Goal: Transaction & Acquisition: Purchase product/service

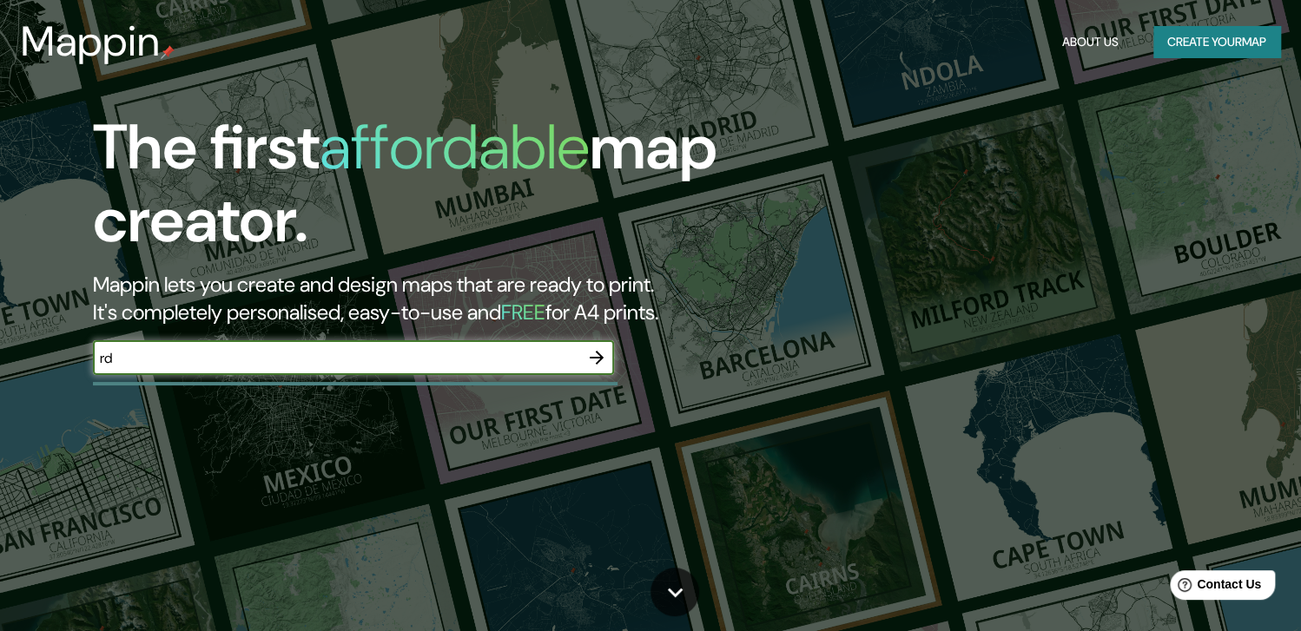
type input "r"
type input "[GEOGRAPHIC_DATA]"
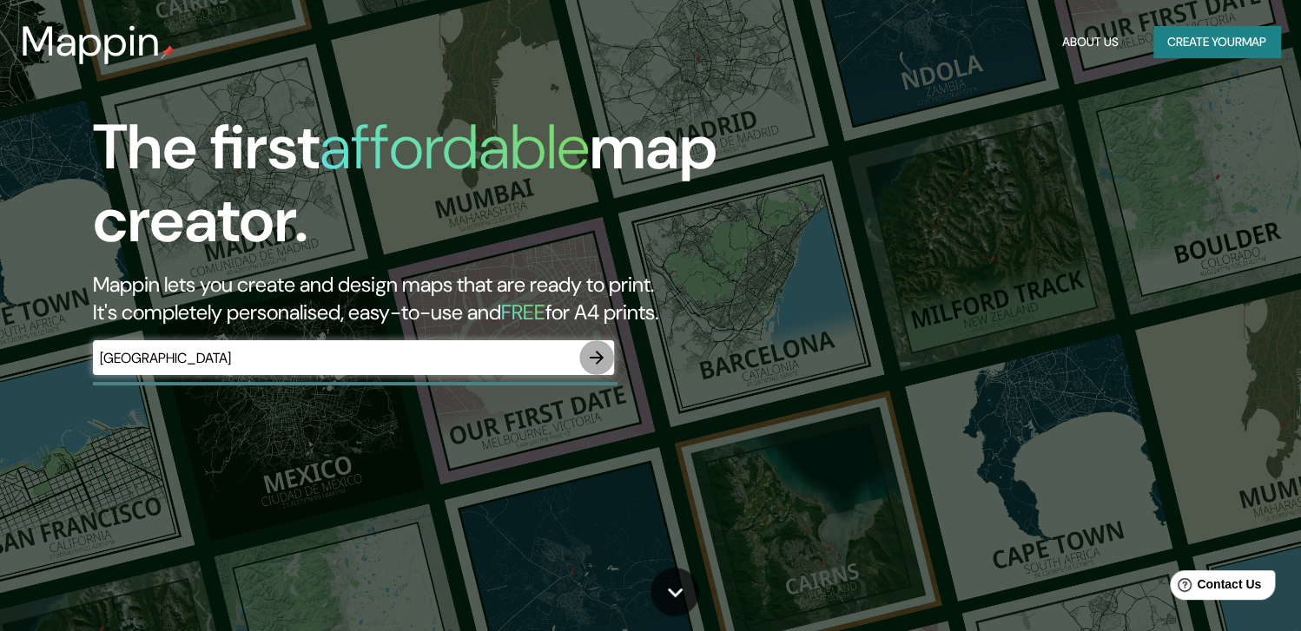
click at [595, 357] on icon "button" at bounding box center [597, 358] width 14 height 14
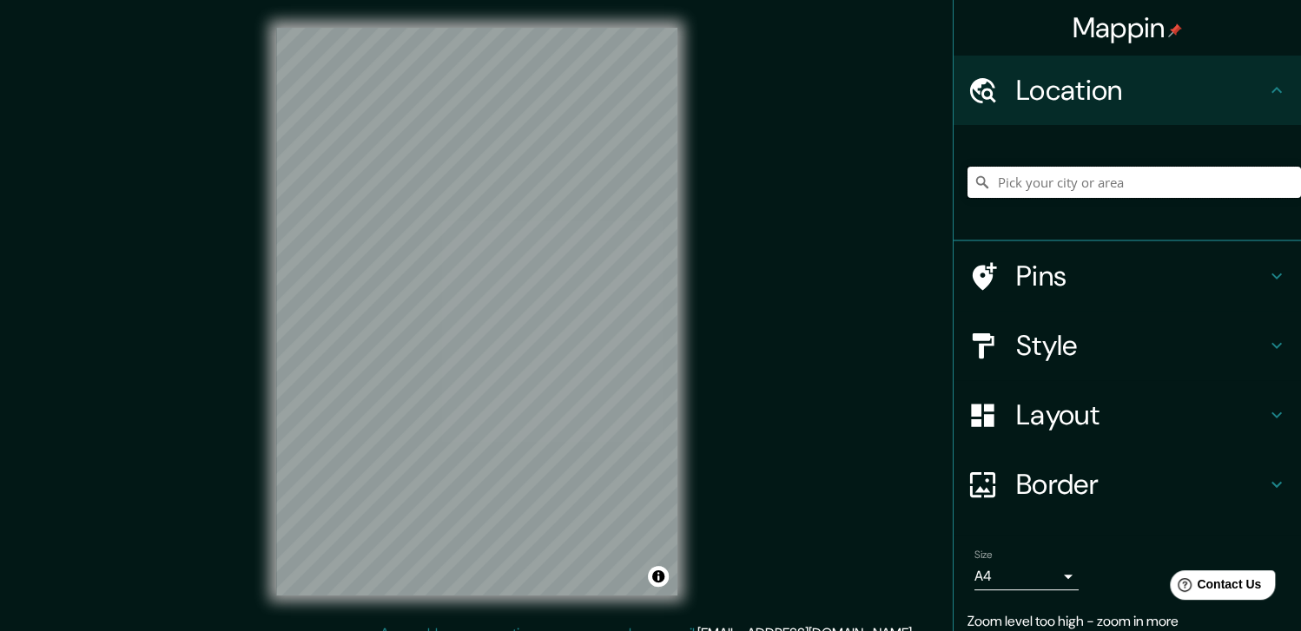
click at [1043, 182] on input "Pick your city or area" at bounding box center [1133, 182] width 333 height 31
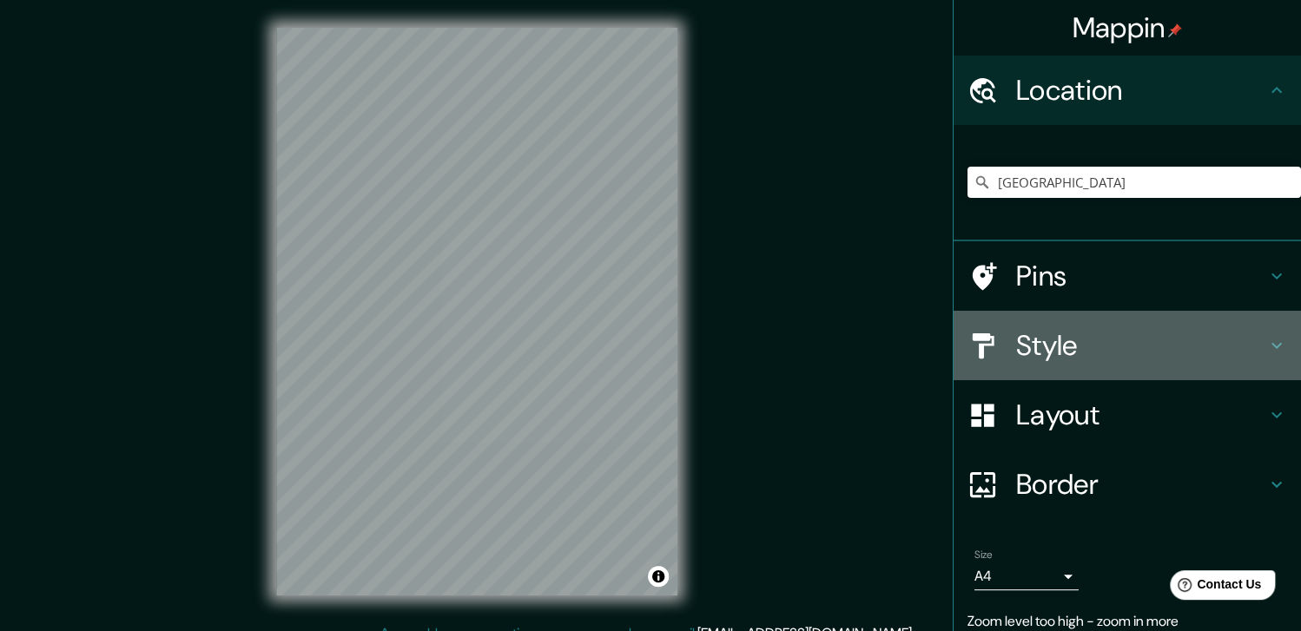
click at [1125, 340] on h4 "Style" at bounding box center [1141, 345] width 250 height 35
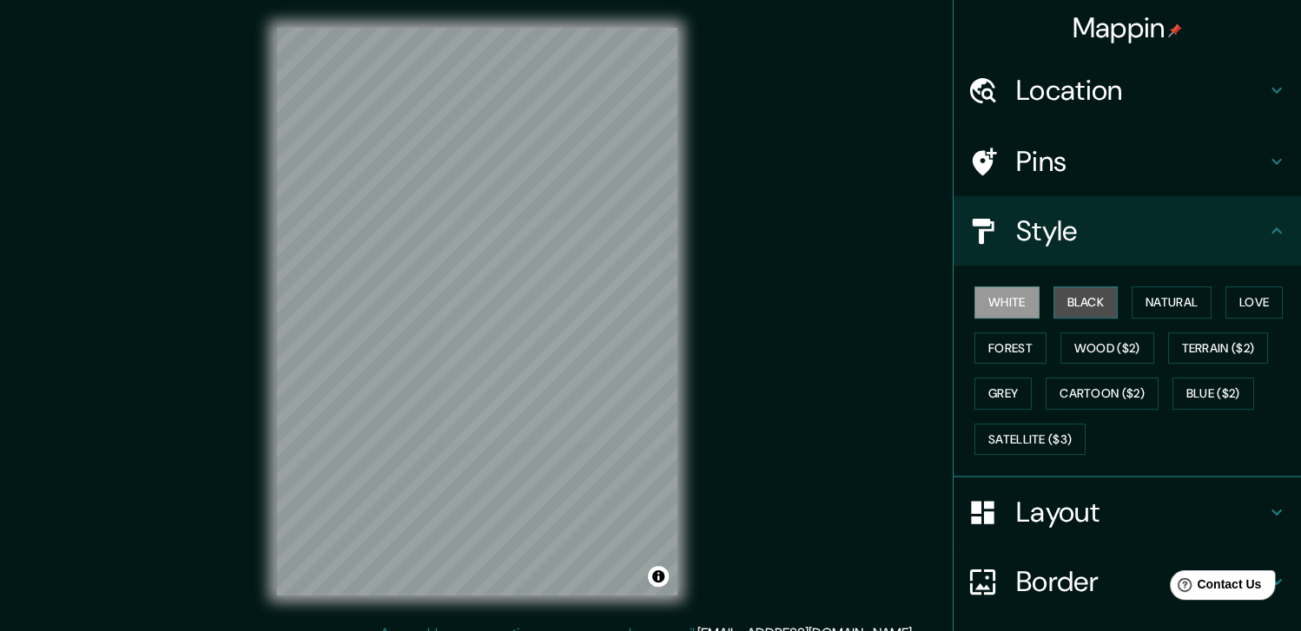
click at [1072, 312] on button "Black" at bounding box center [1085, 303] width 65 height 32
click at [1174, 303] on button "Natural" at bounding box center [1172, 303] width 80 height 32
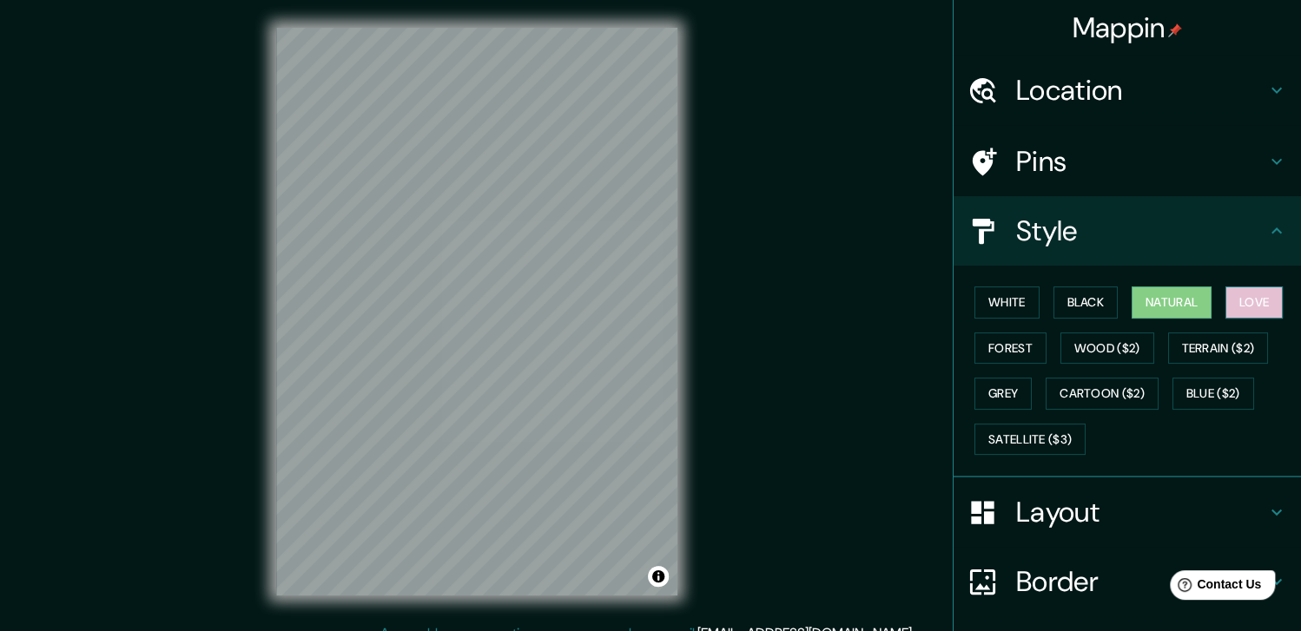
click at [1266, 308] on button "Love" at bounding box center [1253, 303] width 57 height 32
click at [1000, 341] on button "Forest" at bounding box center [1010, 349] width 72 height 32
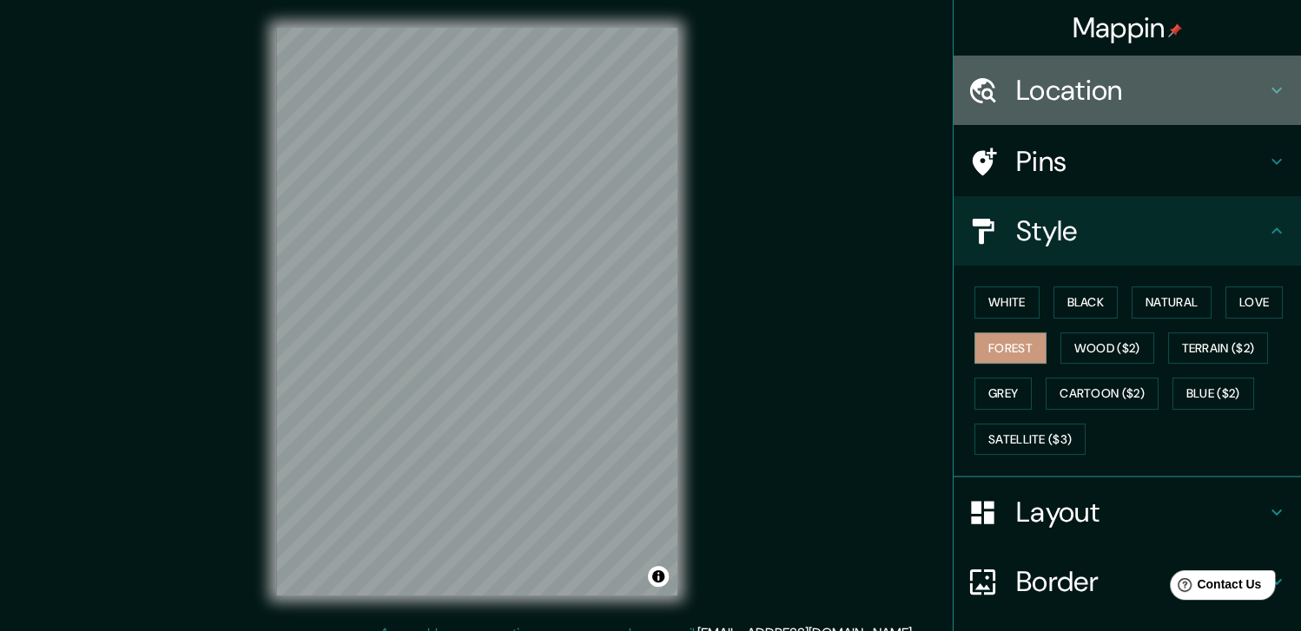
click at [1186, 82] on h4 "Location" at bounding box center [1141, 90] width 250 height 35
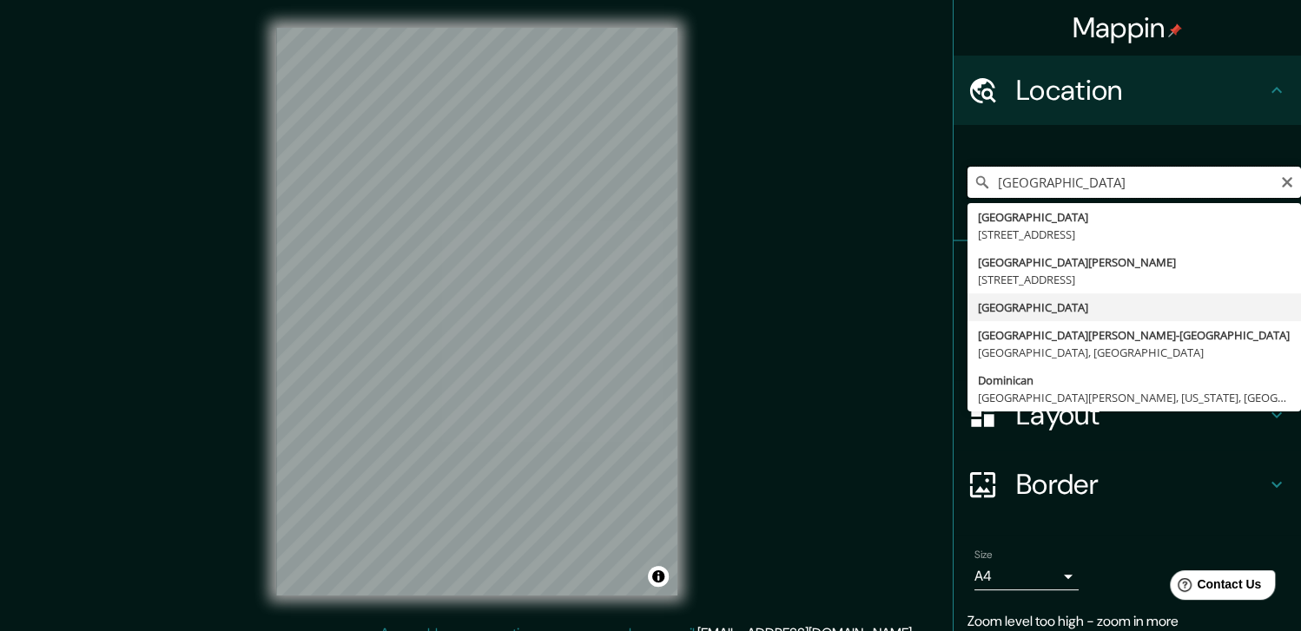
click at [1149, 175] on input "[GEOGRAPHIC_DATA]" at bounding box center [1133, 182] width 333 height 31
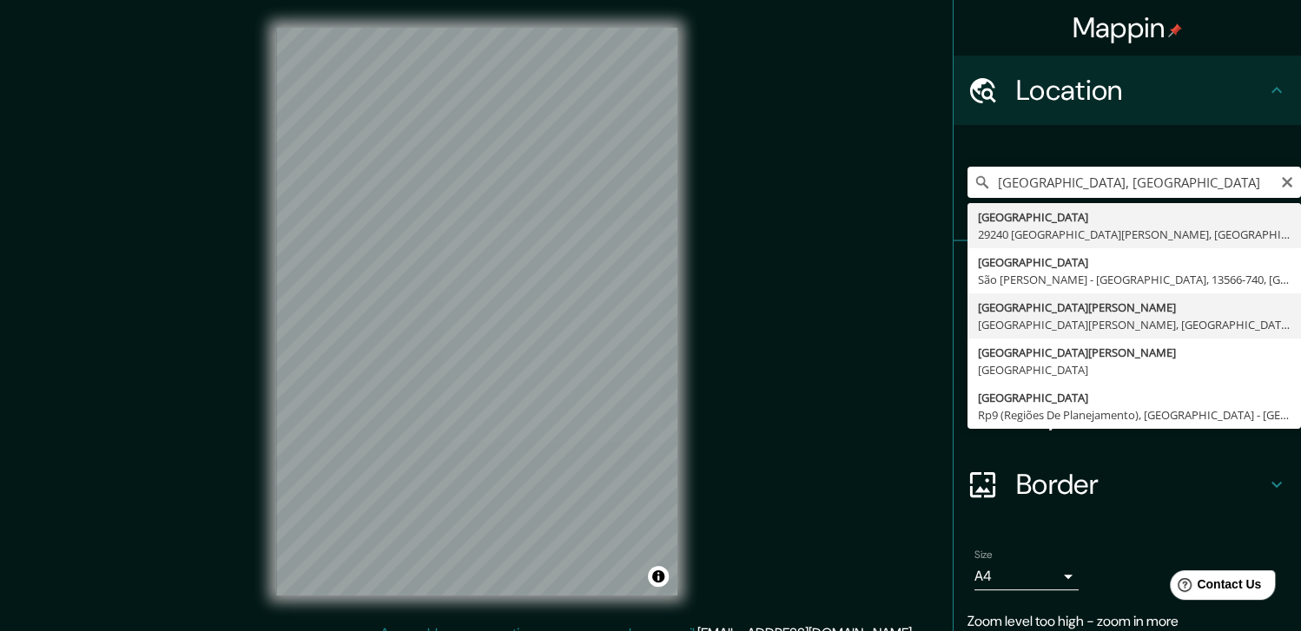
type input "[GEOGRAPHIC_DATA][PERSON_NAME], [GEOGRAPHIC_DATA][PERSON_NAME], [GEOGRAPHIC_DAT…"
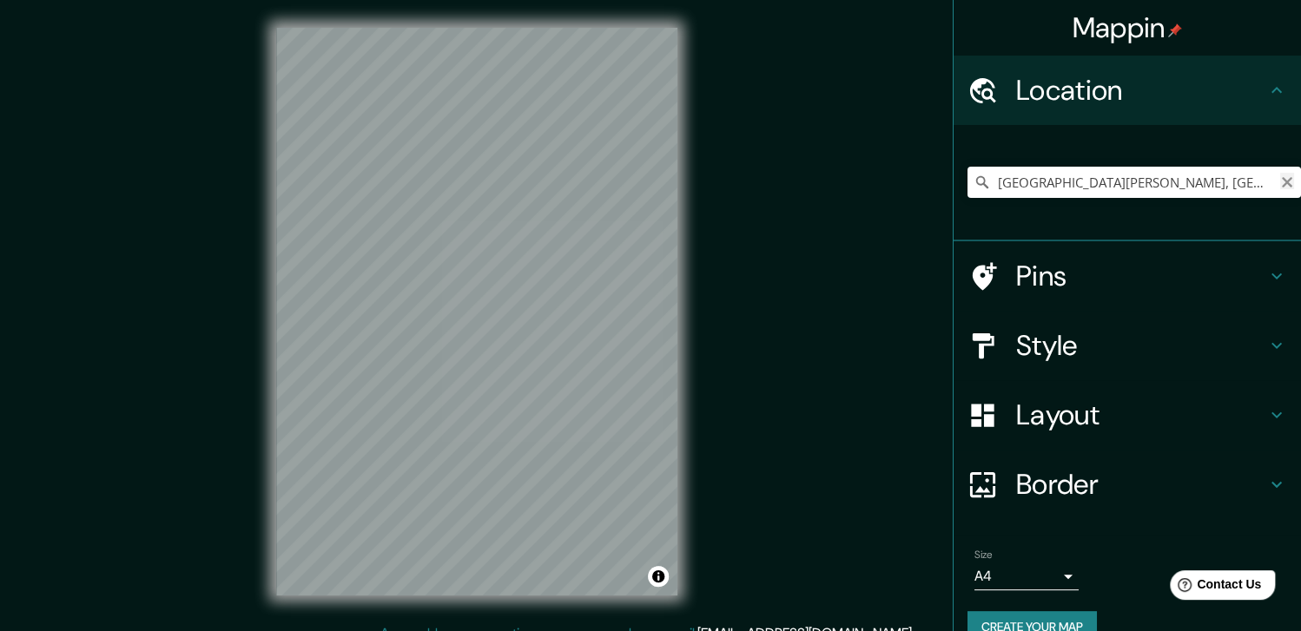
click at [1282, 183] on icon "Clear" at bounding box center [1287, 182] width 10 height 10
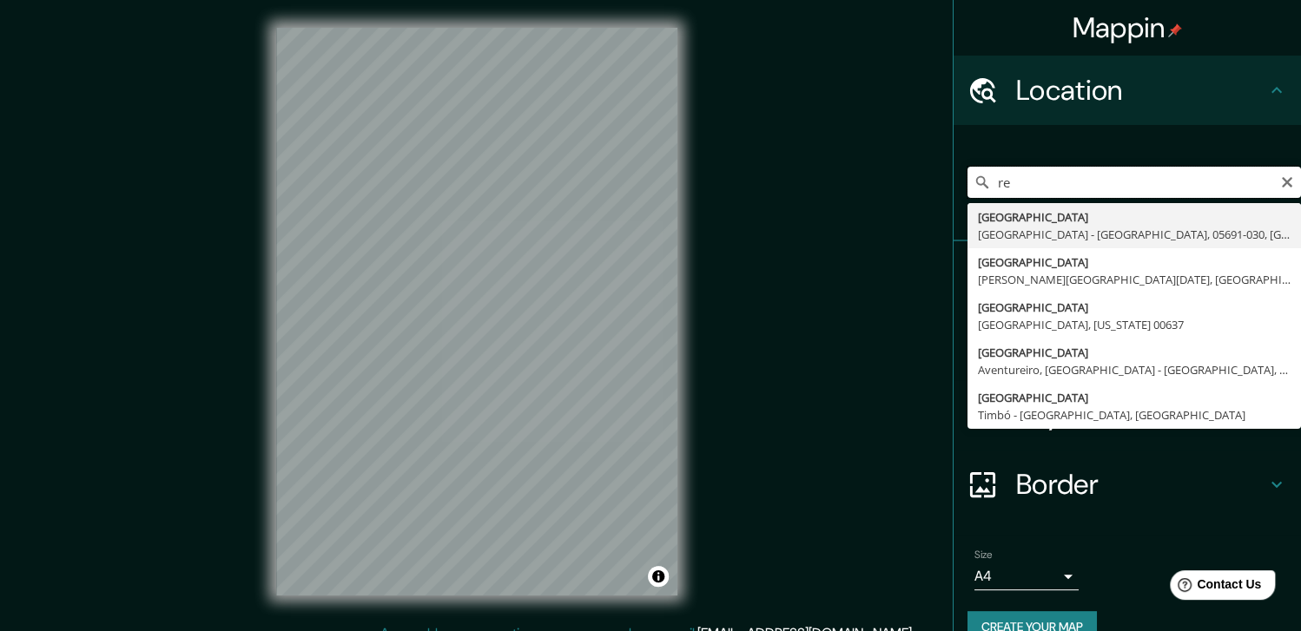
type input "r"
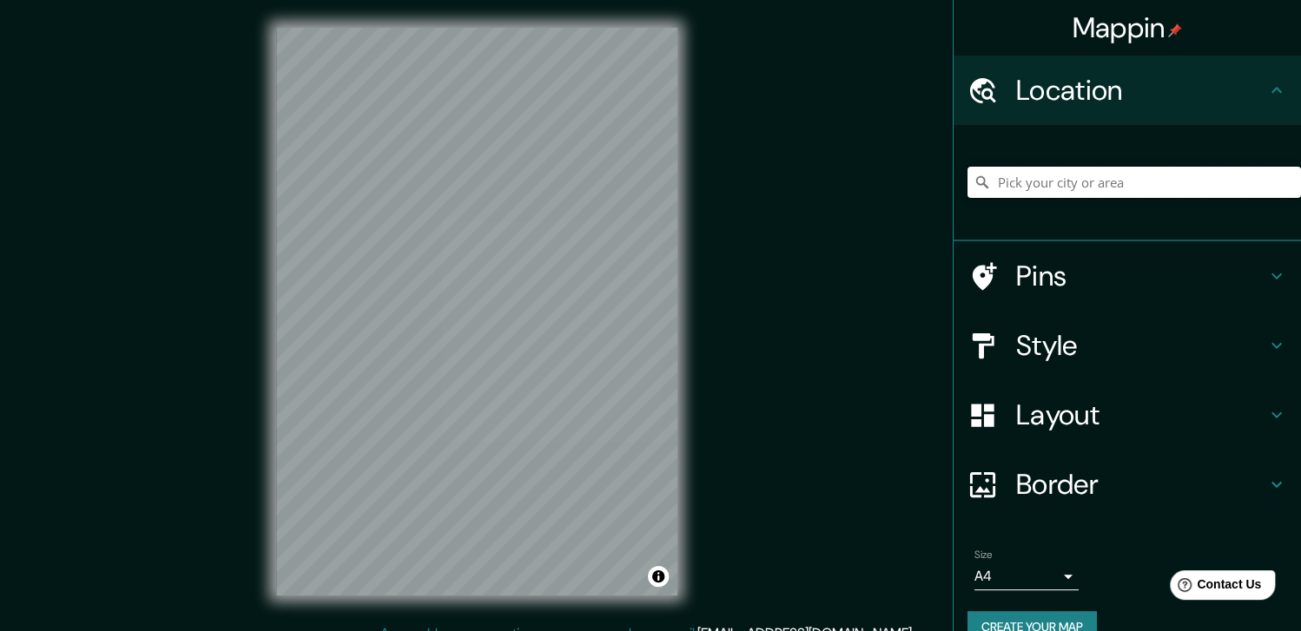
paste input "CW63+FGR [GEOGRAPHIC_DATA][PERSON_NAME]"
drag, startPoint x: 1263, startPoint y: 188, endPoint x: 1255, endPoint y: 178, distance: 13.6
click at [1244, 180] on input "Grup Sant [PERSON_NAME], [GEOGRAPHIC_DATA], [GEOGRAPHIC_DATA][PERSON_NAME], [GE…" at bounding box center [1133, 182] width 333 height 31
type input "Grup Sant [PERSON_NAME], [GEOGRAPHIC_DATA], [GEOGRAPHIC_DATA][PERSON_NAME], [GE…"
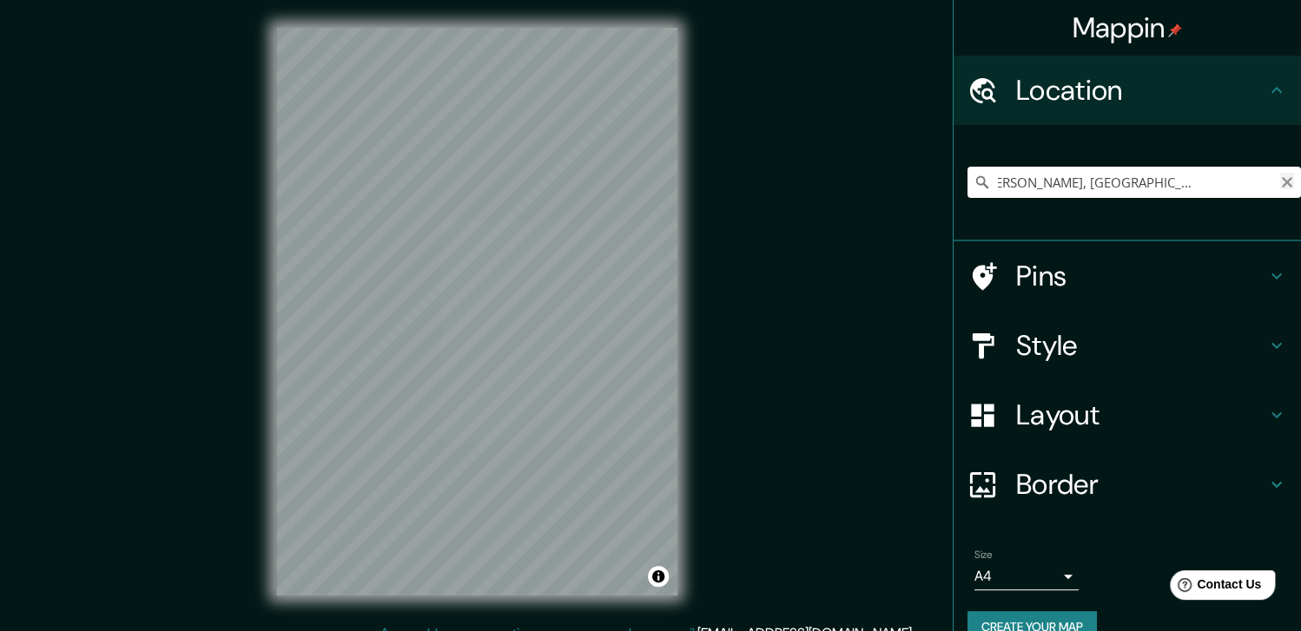
scroll to position [0, 0]
click at [1280, 180] on icon "Clear" at bounding box center [1287, 182] width 14 height 14
paste input "CW63+FGR [GEOGRAPHIC_DATA][PERSON_NAME]"
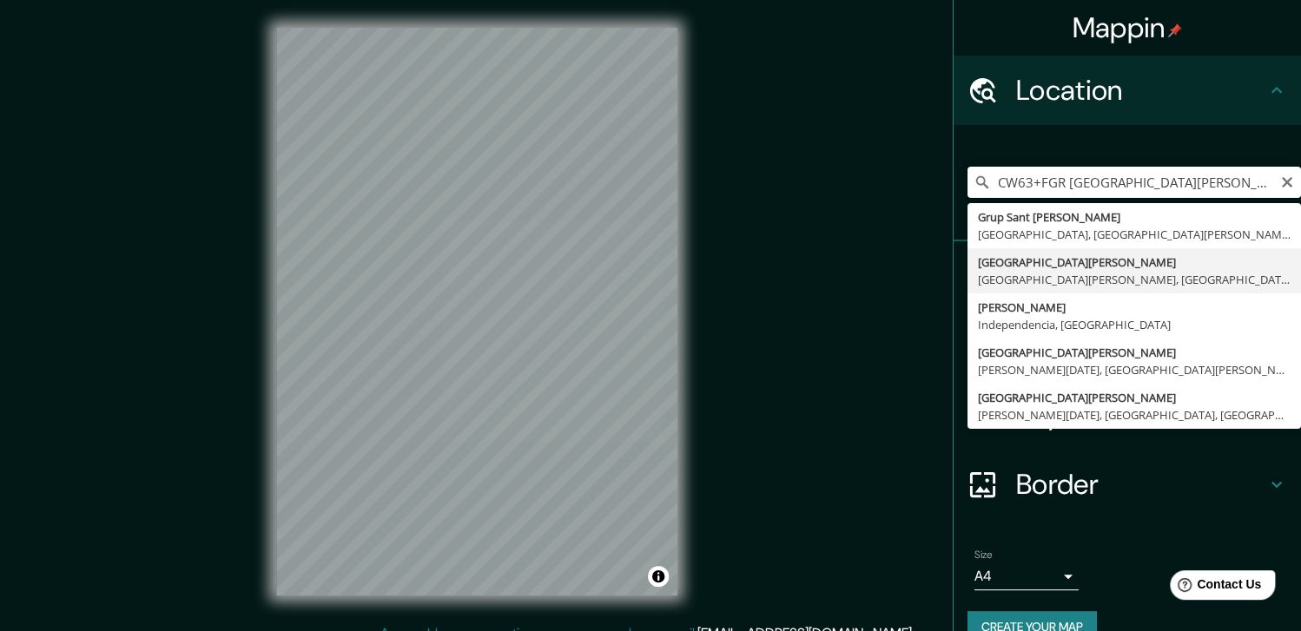
type input "CW63+FGR [GEOGRAPHIC_DATA][PERSON_NAME]"
click at [973, 181] on icon at bounding box center [981, 182] width 17 height 17
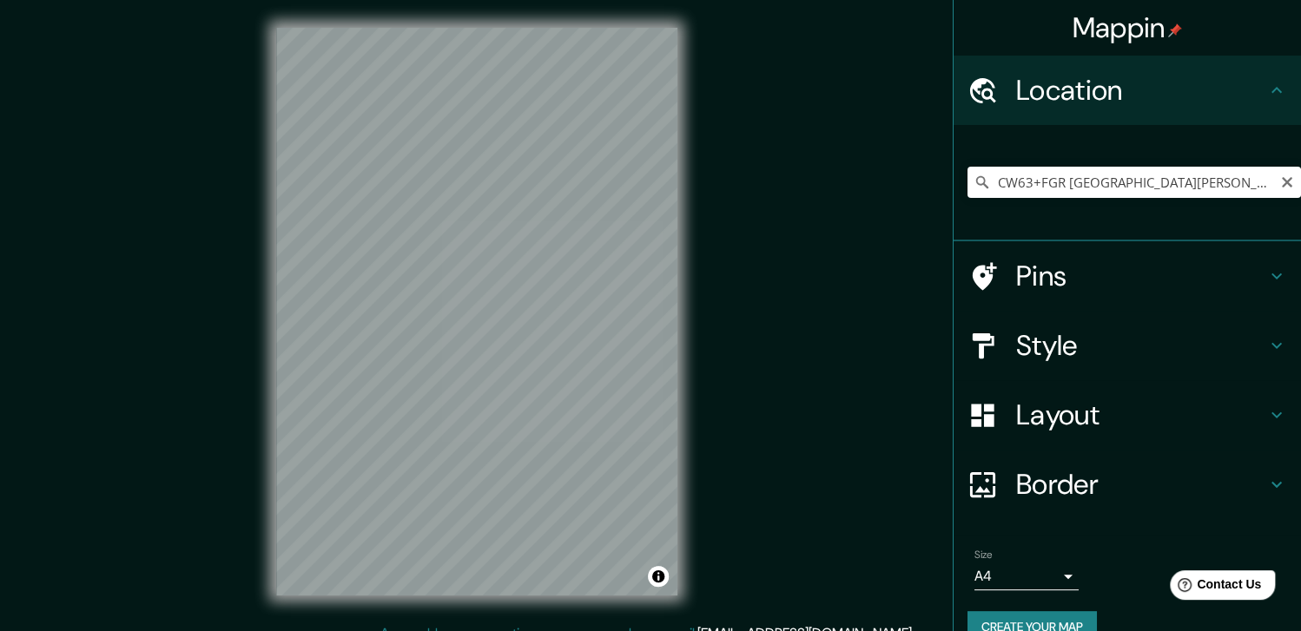
click at [973, 181] on icon at bounding box center [981, 182] width 17 height 17
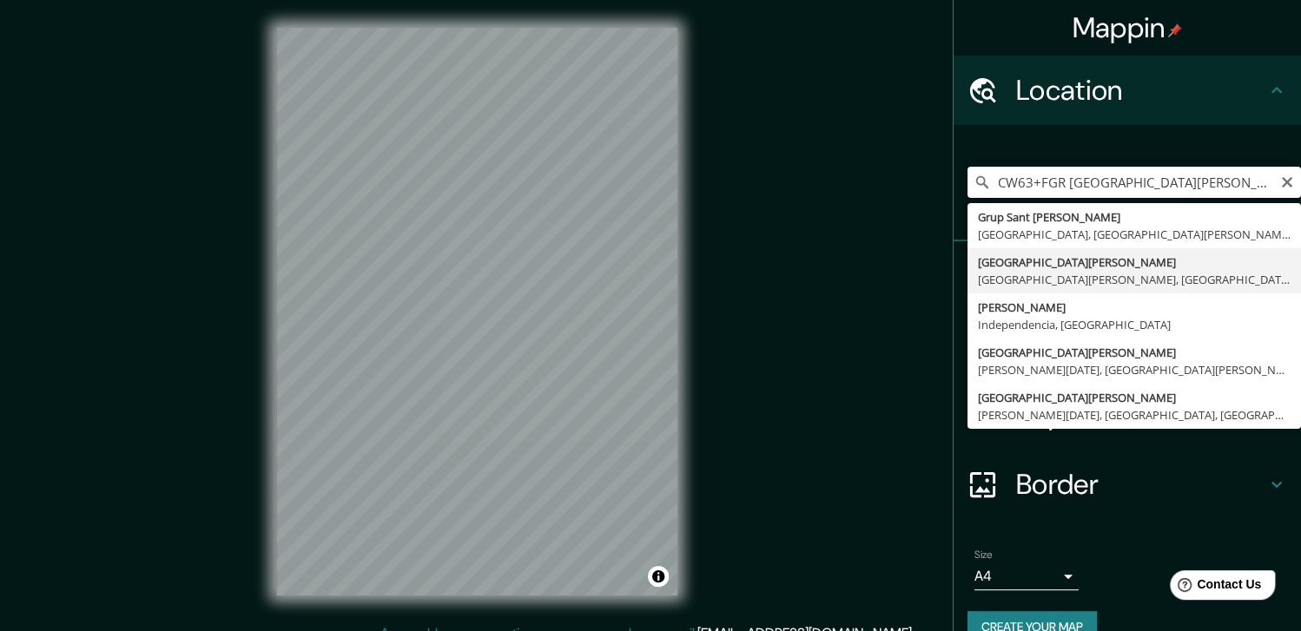
drag, startPoint x: 1178, startPoint y: 181, endPoint x: 825, endPoint y: 188, distance: 353.5
click at [825, 188] on div "Mappin Location CW63+FGR [GEOGRAPHIC_DATA][PERSON_NAME] Sant [PERSON_NAME] [GEO…" at bounding box center [650, 325] width 1301 height 651
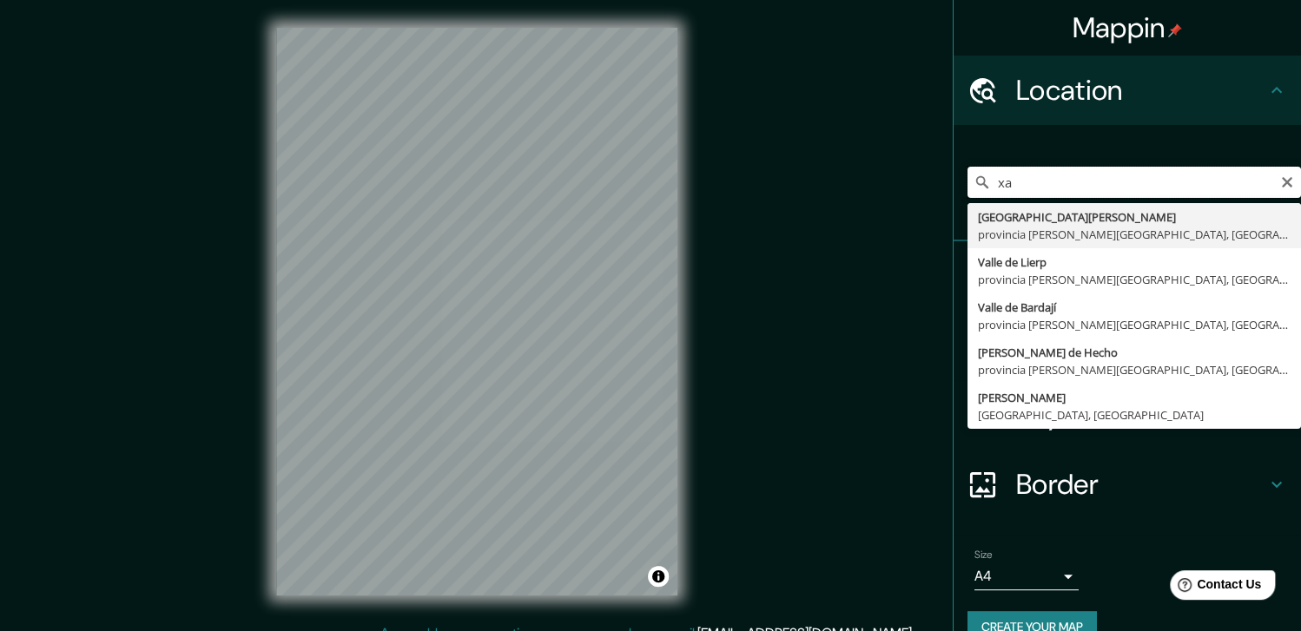
type input "x"
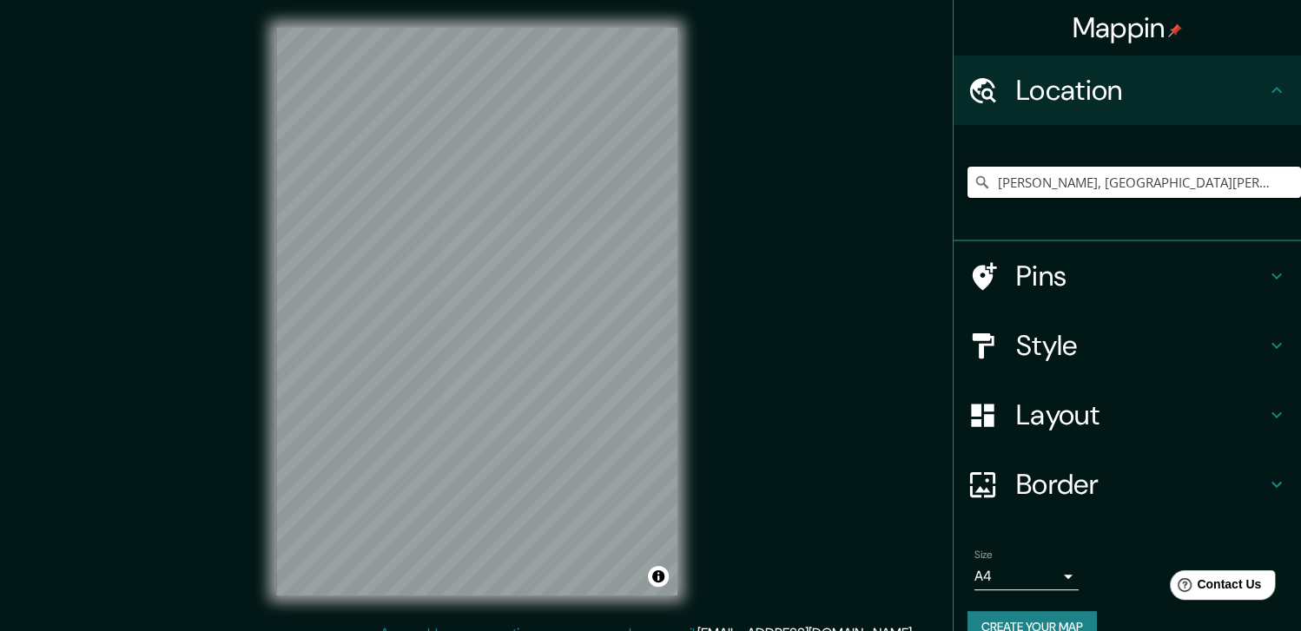
type input "[PERSON_NAME], [GEOGRAPHIC_DATA][PERSON_NAME], [GEOGRAPHIC_DATA][PERSON_NAME], …"
click at [825, 188] on div "Mappin Location [GEOGRAPHIC_DATA][PERSON_NAME], [GEOGRAPHIC_DATA][PERSON_NAME],…" at bounding box center [650, 325] width 1301 height 651
click at [1280, 175] on icon "Clear" at bounding box center [1287, 182] width 14 height 14
click at [703, 393] on div "© Mapbox © OpenStreetMap Improve this map" at bounding box center [476, 311] width 457 height 623
click at [1196, 152] on div "[GEOGRAPHIC_DATA][PERSON_NAME], [GEOGRAPHIC_DATA][PERSON_NAME], [GEOGRAPHIC_DAT…" at bounding box center [1133, 182] width 333 height 87
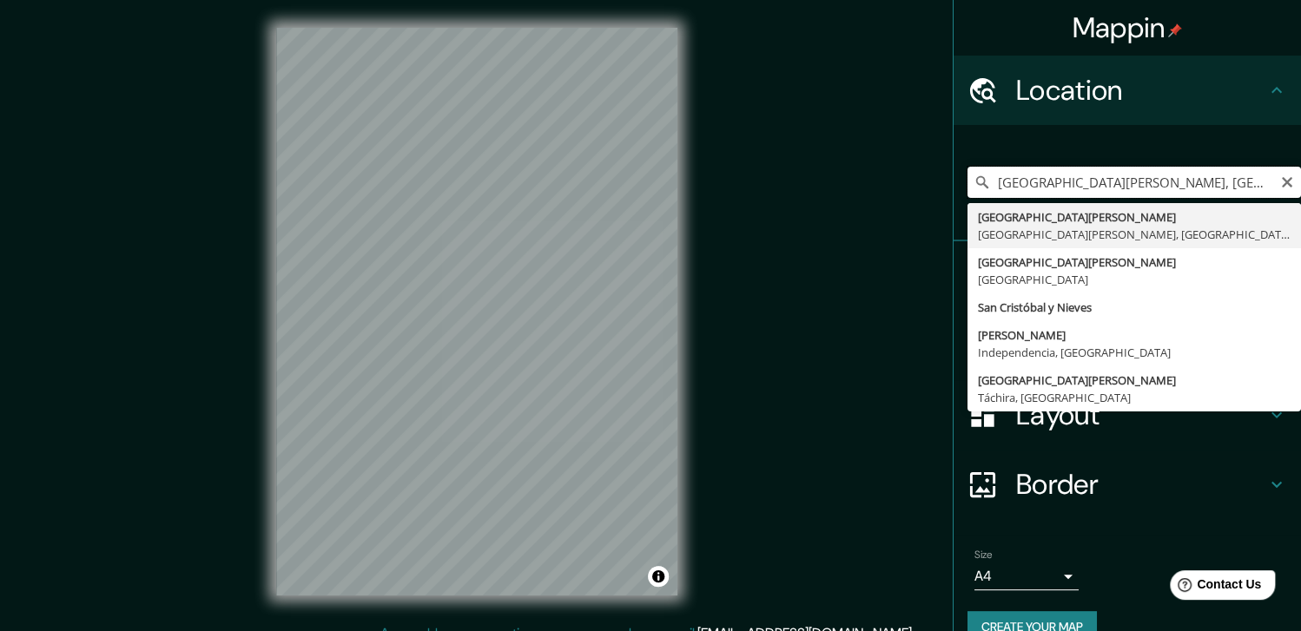
click at [1242, 176] on input "[GEOGRAPHIC_DATA][PERSON_NAME], [GEOGRAPHIC_DATA][PERSON_NAME], [GEOGRAPHIC_DAT…" at bounding box center [1133, 182] width 333 height 31
click at [1259, 184] on input "[GEOGRAPHIC_DATA][PERSON_NAME], [GEOGRAPHIC_DATA][PERSON_NAME], [GEOGRAPHIC_DAT…" at bounding box center [1133, 182] width 333 height 31
click at [986, 181] on input "[GEOGRAPHIC_DATA][PERSON_NAME], [GEOGRAPHIC_DATA][PERSON_NAME], [GEOGRAPHIC_DAT…" at bounding box center [1133, 182] width 333 height 31
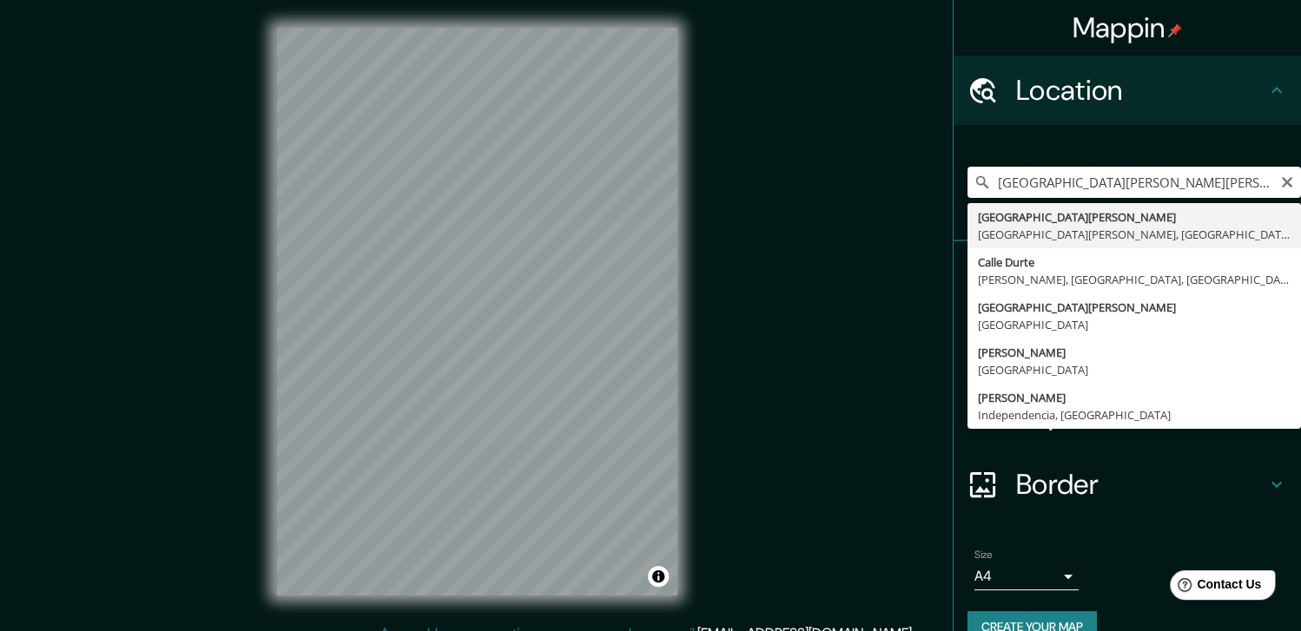
type input "[GEOGRAPHIC_DATA][PERSON_NAME][PERSON_NAME], [GEOGRAPHIC_DATA][PERSON_NAME], [G…"
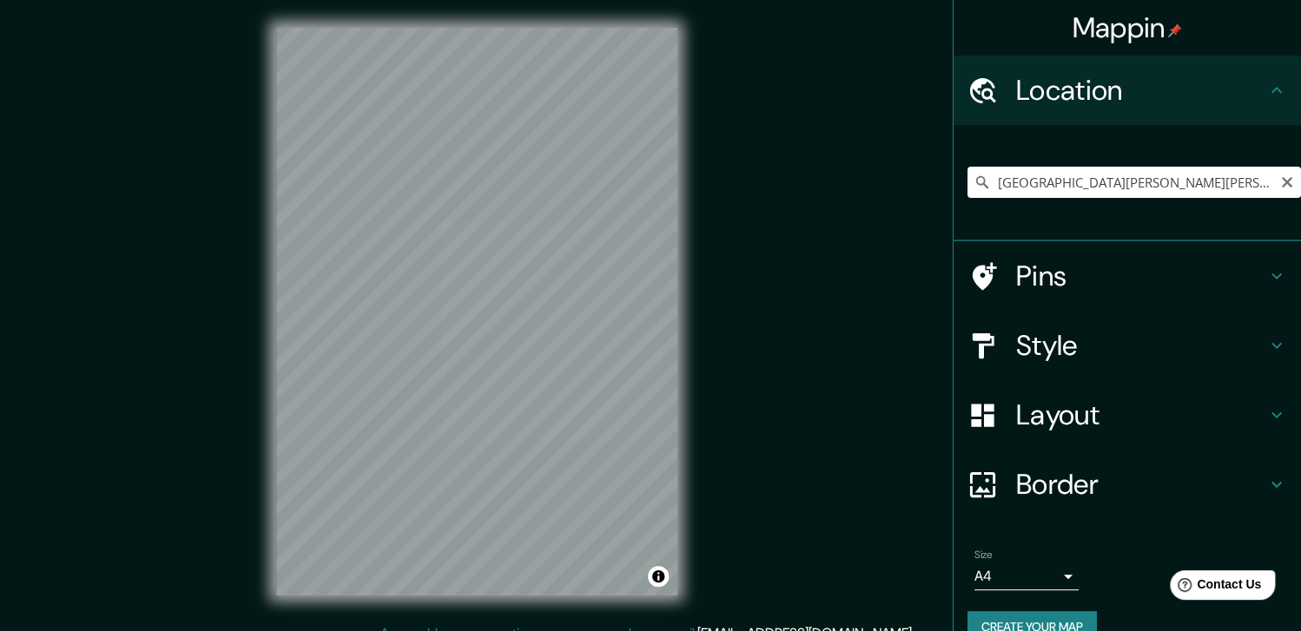
click at [973, 185] on icon at bounding box center [981, 182] width 17 height 17
click at [976, 180] on icon at bounding box center [982, 182] width 12 height 12
click at [1280, 179] on icon "Clear" at bounding box center [1287, 182] width 14 height 14
click at [1013, 185] on input "Pick your city or area" at bounding box center [1133, 182] width 333 height 31
paste input "[URL][DOMAIN_NAME]"
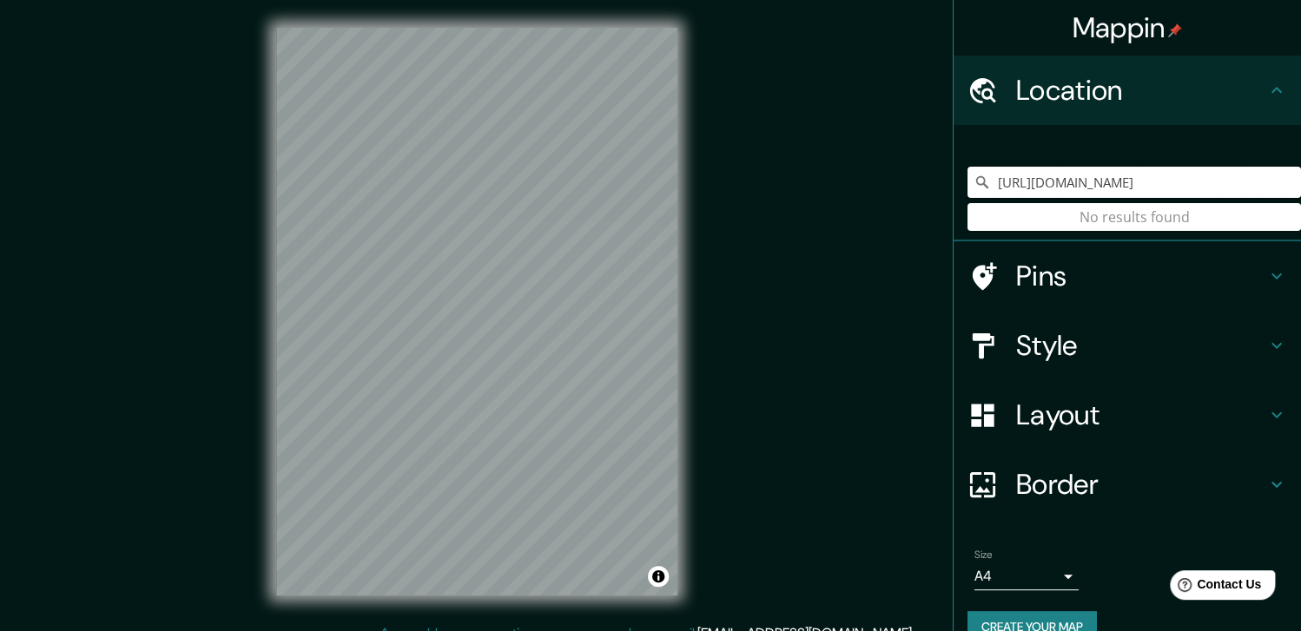
type input "[URL][DOMAIN_NAME]"
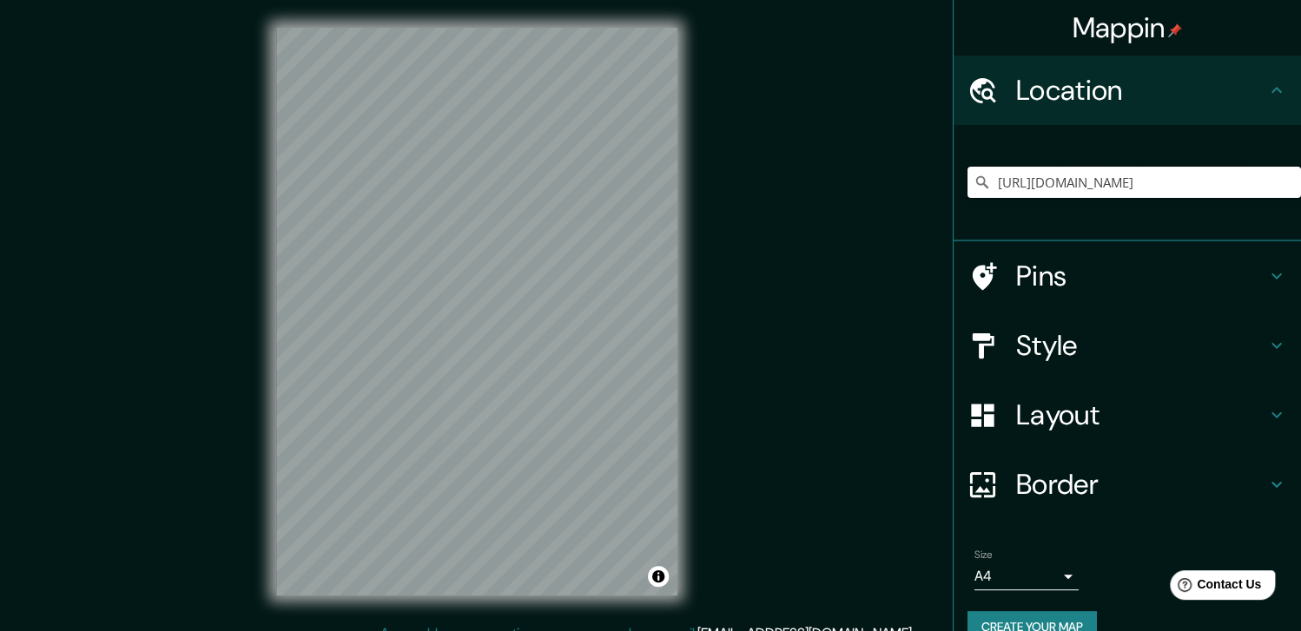
drag, startPoint x: 1254, startPoint y: 186, endPoint x: 890, endPoint y: 168, distance: 364.3
click at [890, 168] on div "Mappin Location [URL][DOMAIN_NAME] No results found Pins Style Layout Border Ch…" at bounding box center [650, 325] width 1301 height 651
type input "[GEOGRAPHIC_DATA][PERSON_NAME], [GEOGRAPHIC_DATA][PERSON_NAME], [GEOGRAPHIC_DAT…"
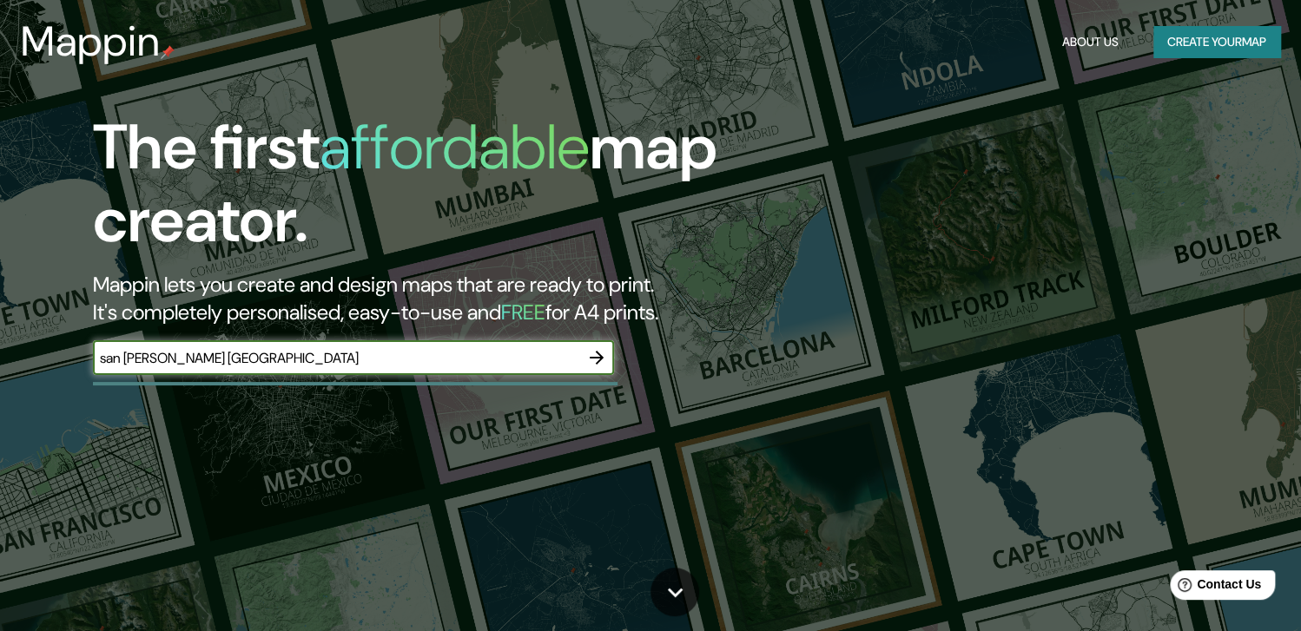
type input "san [PERSON_NAME] [GEOGRAPHIC_DATA]"
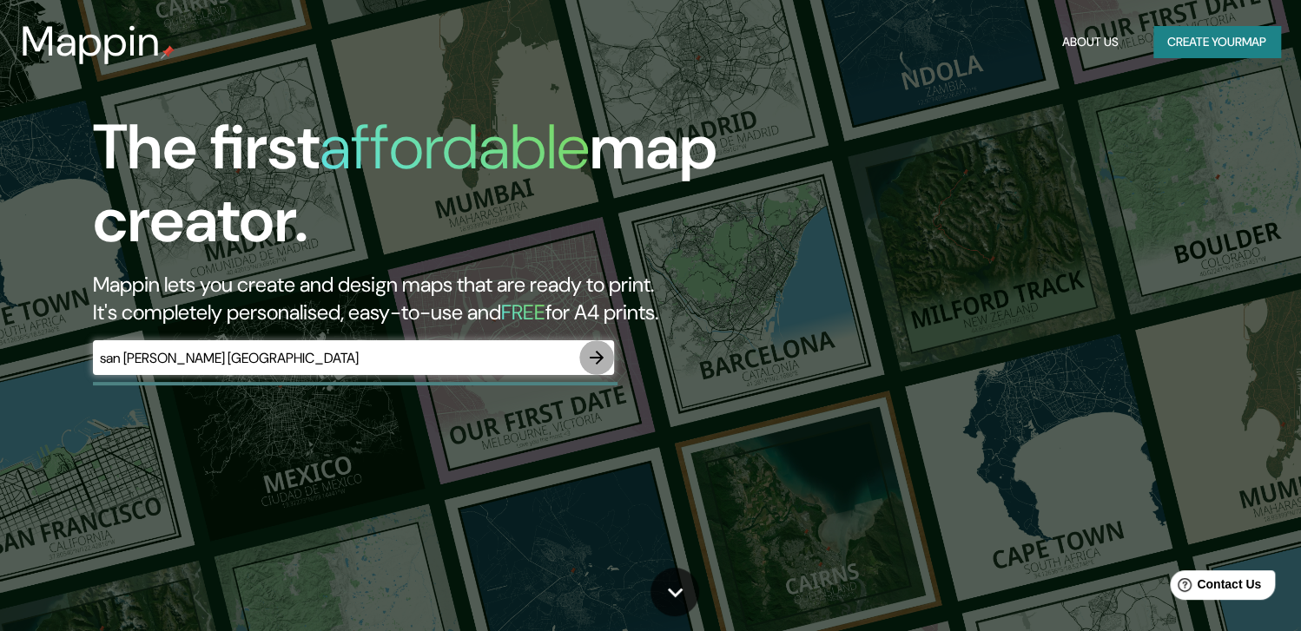
click at [604, 359] on icon "button" at bounding box center [596, 357] width 21 height 21
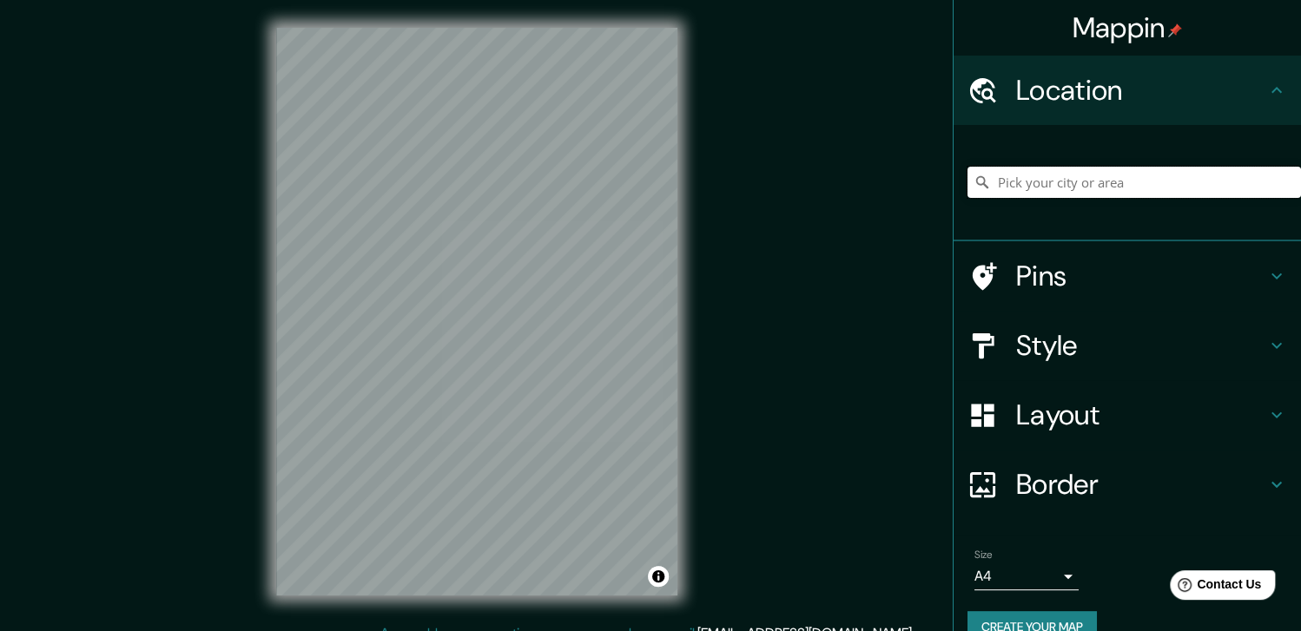
click at [1033, 189] on input "Pick your city or area" at bounding box center [1133, 182] width 333 height 31
type input "[GEOGRAPHIC_DATA][PERSON_NAME], [GEOGRAPHIC_DATA][PERSON_NAME], [GEOGRAPHIC_DAT…"
